Goal: Task Accomplishment & Management: Manage account settings

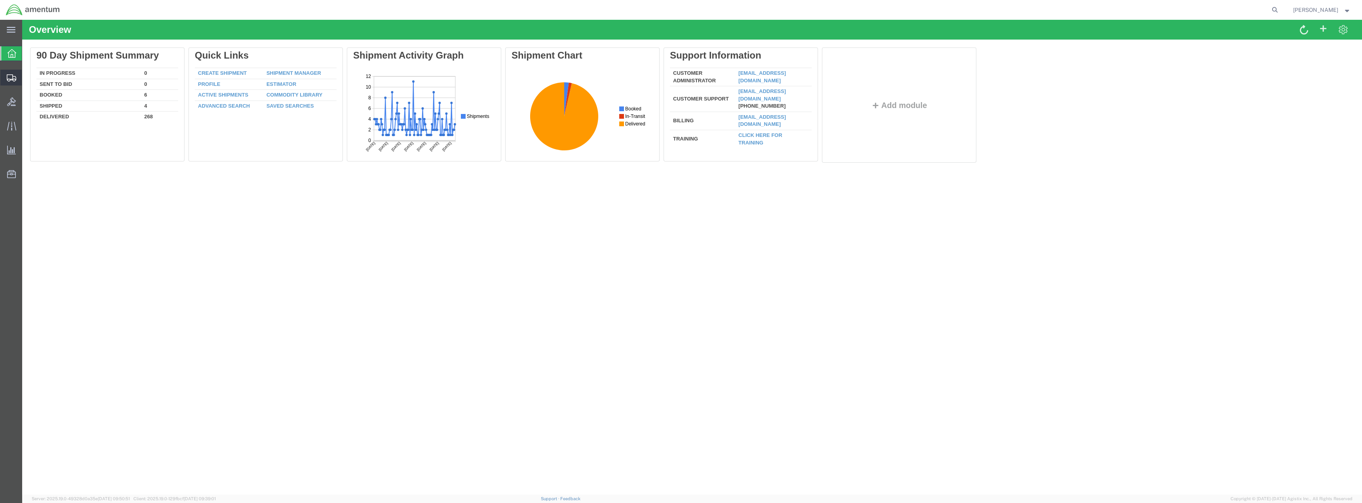
click at [0, 0] on span "Shipment Manager" at bounding box center [0, 0] width 0 height 0
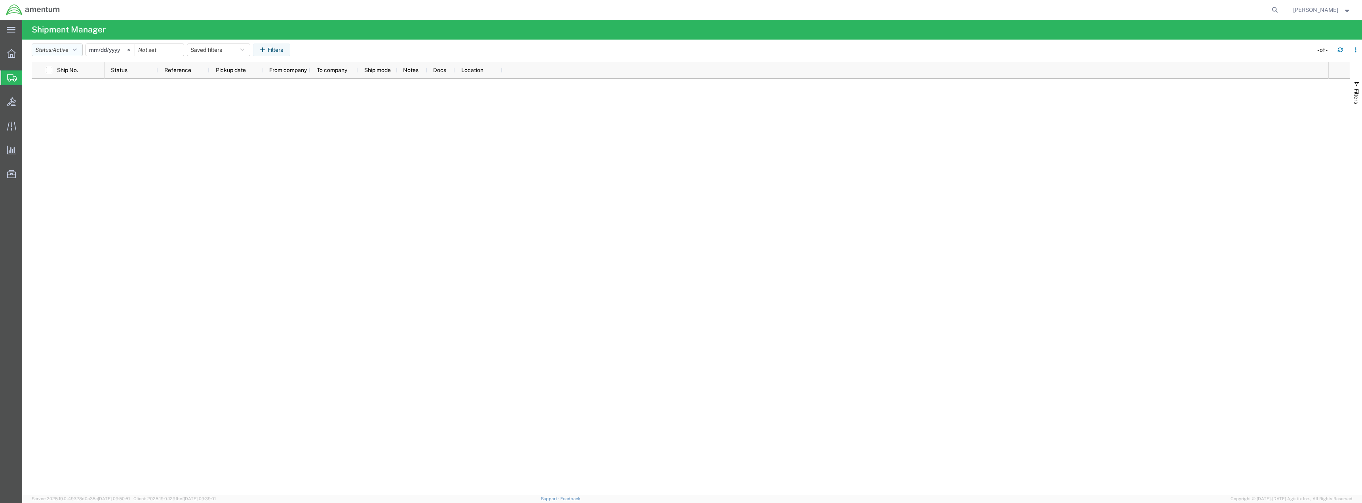
click at [77, 49] on icon "button" at bounding box center [75, 50] width 4 height 6
click at [69, 92] on span "All" at bounding box center [78, 92] width 92 height 12
click at [111, 48] on input "[DATE]" at bounding box center [101, 50] width 49 height 12
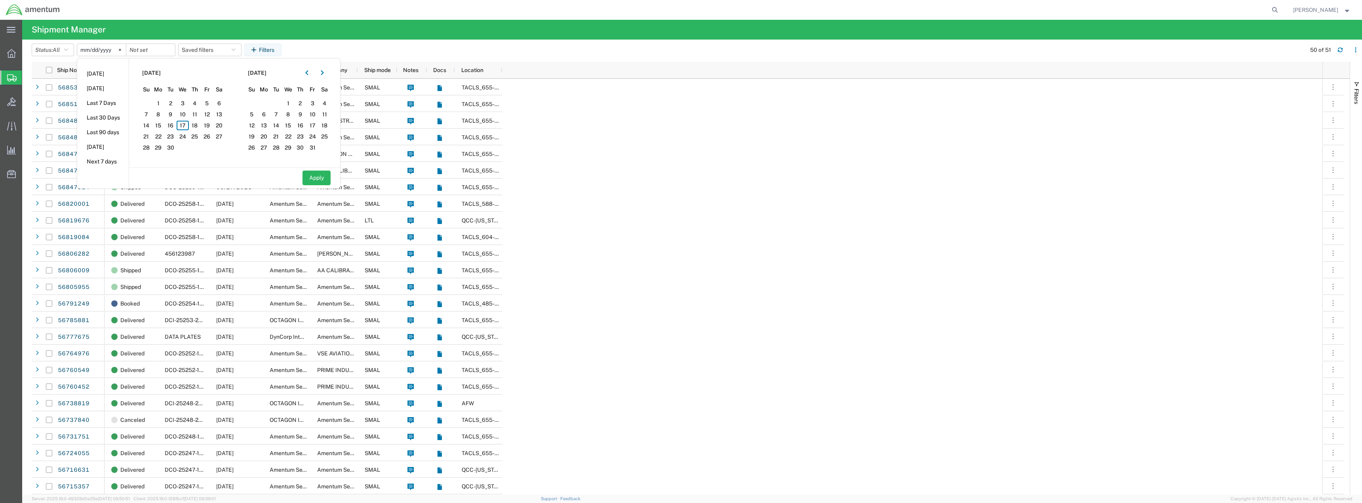
click at [362, 51] on agx-table-filter-chips "Status: All Active All Approved Booked Canceled Delivered Denied New On Hold Pe…" at bounding box center [667, 53] width 1270 height 18
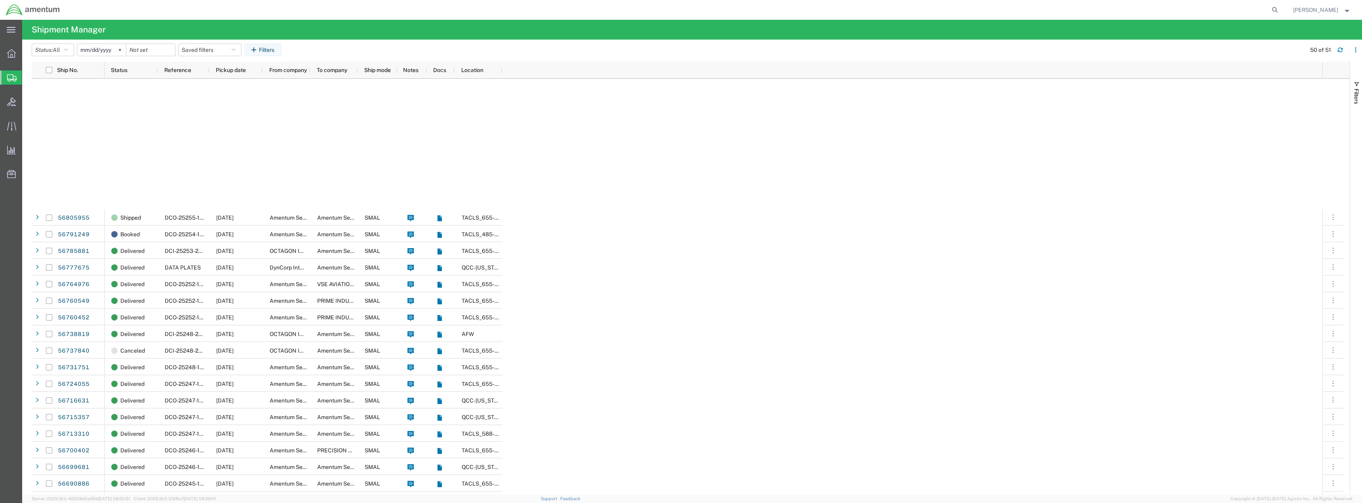
scroll to position [369, 0]
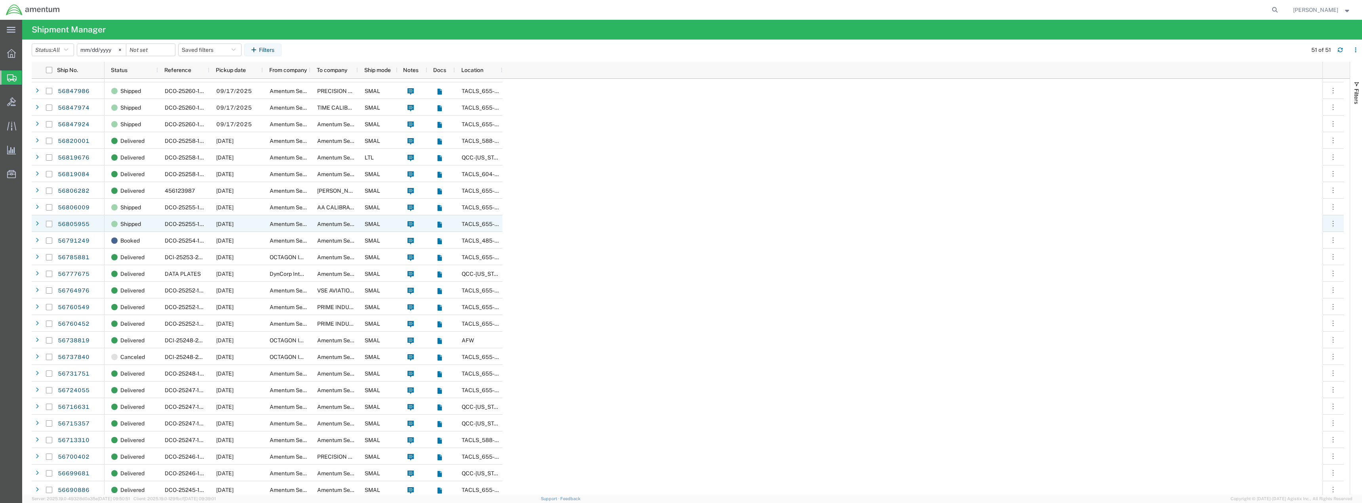
scroll to position [63, 0]
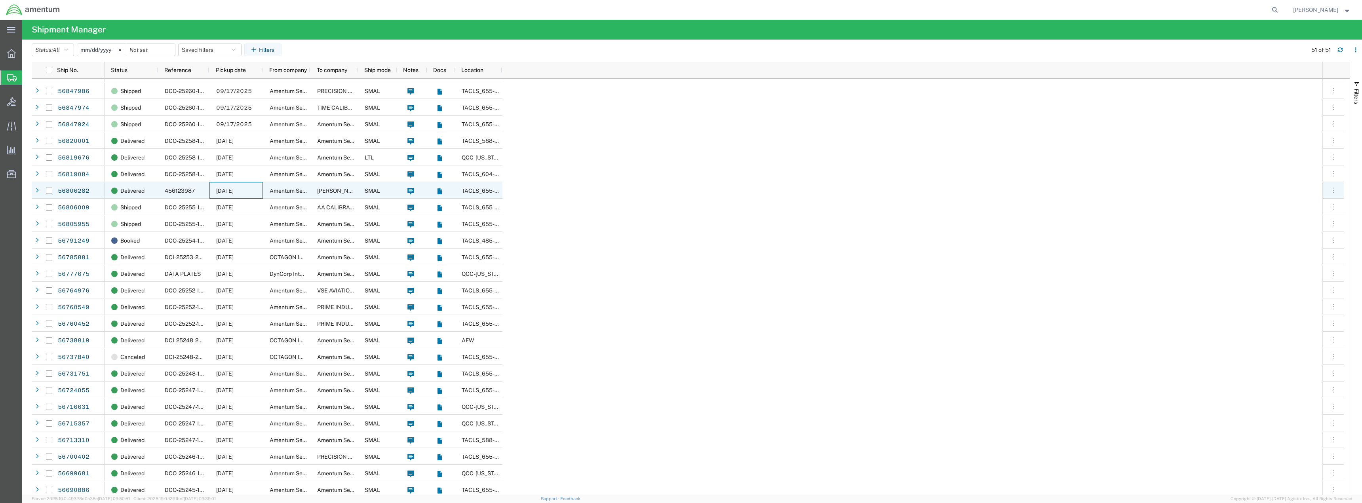
click at [258, 189] on div "[DATE]" at bounding box center [235, 190] width 53 height 17
